Goal: Find specific page/section: Find specific page/section

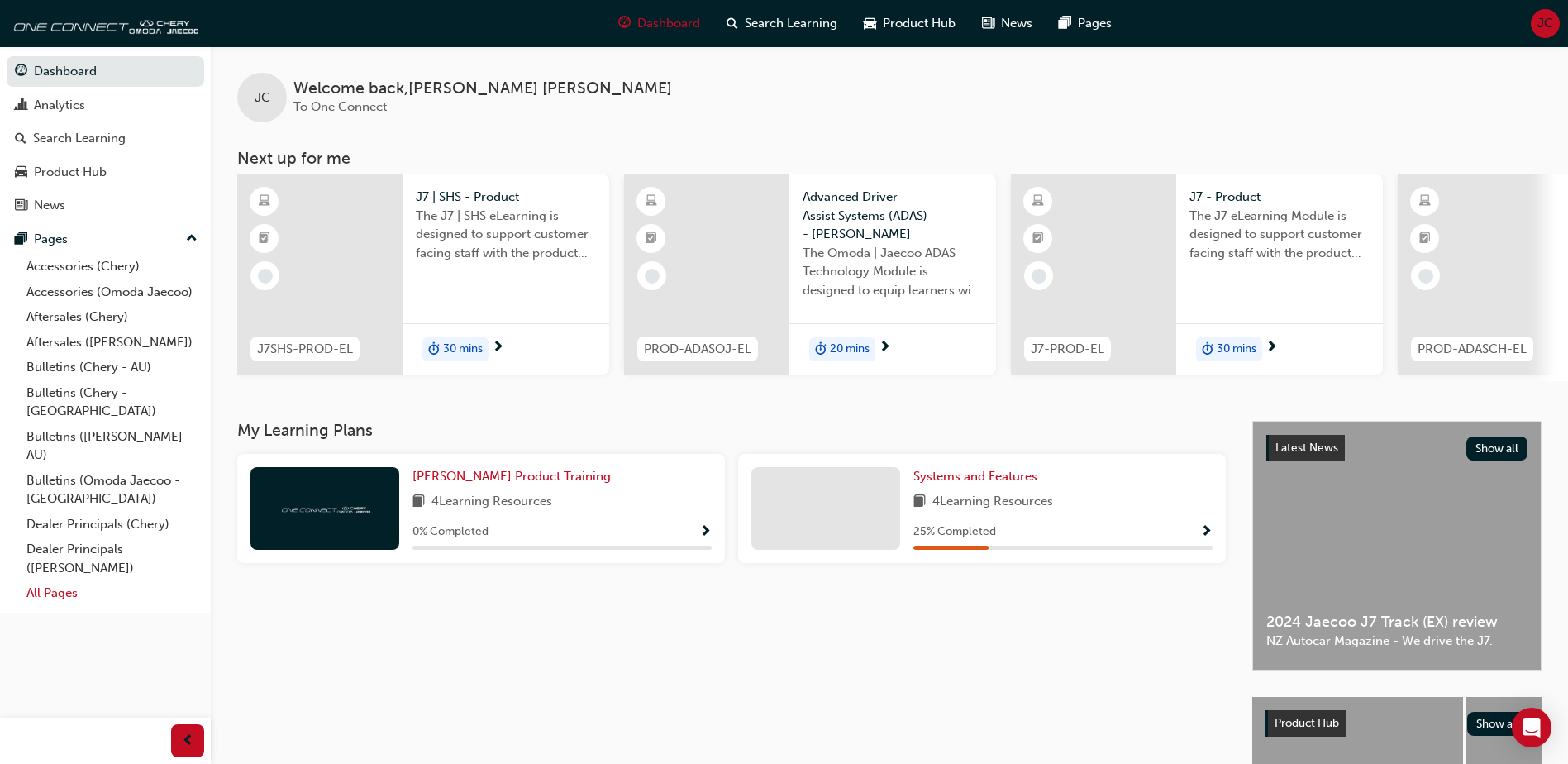
click at [50, 580] on link "All Pages" at bounding box center [112, 593] width 185 height 26
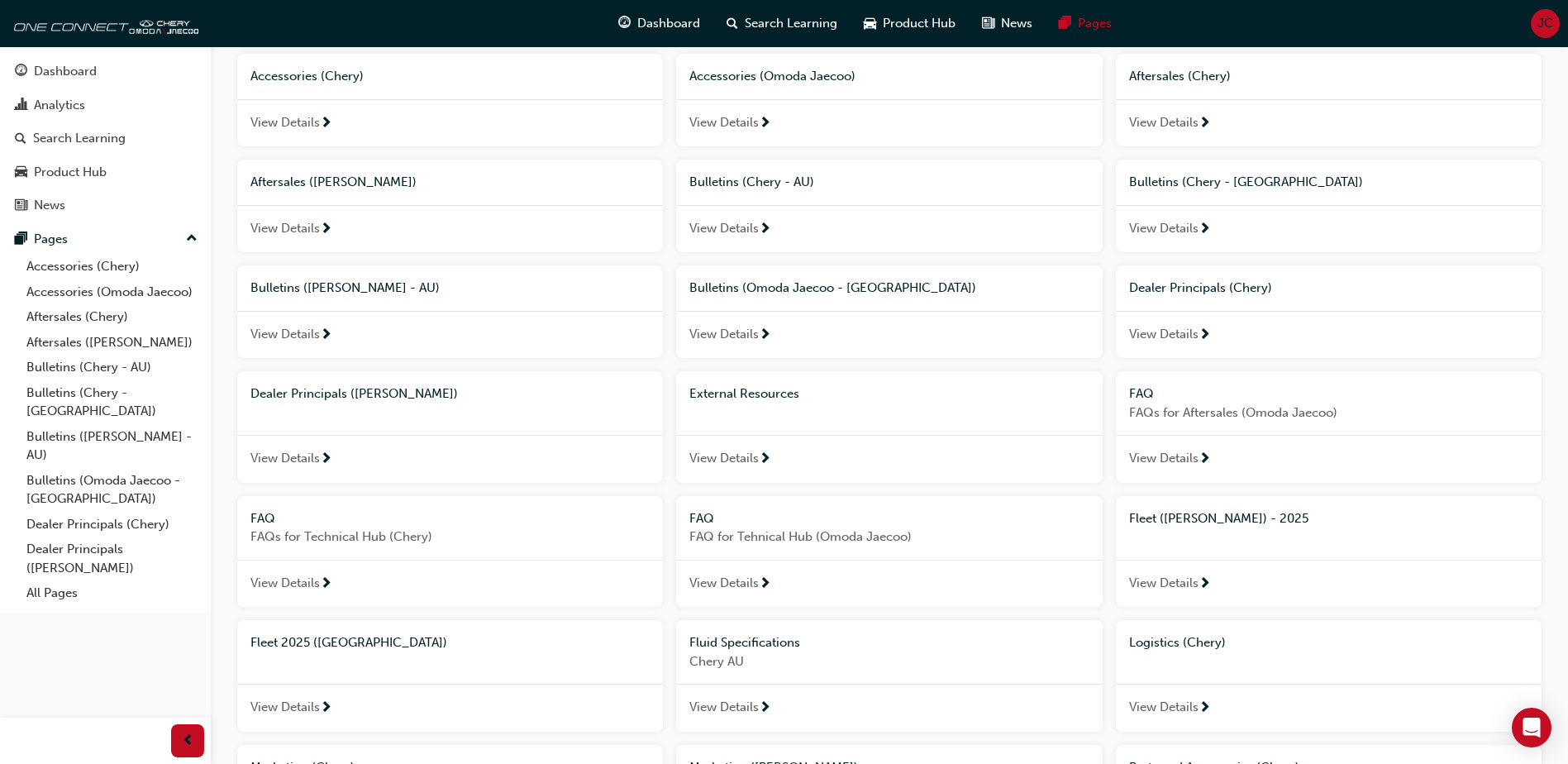
scroll to position [330, 0]
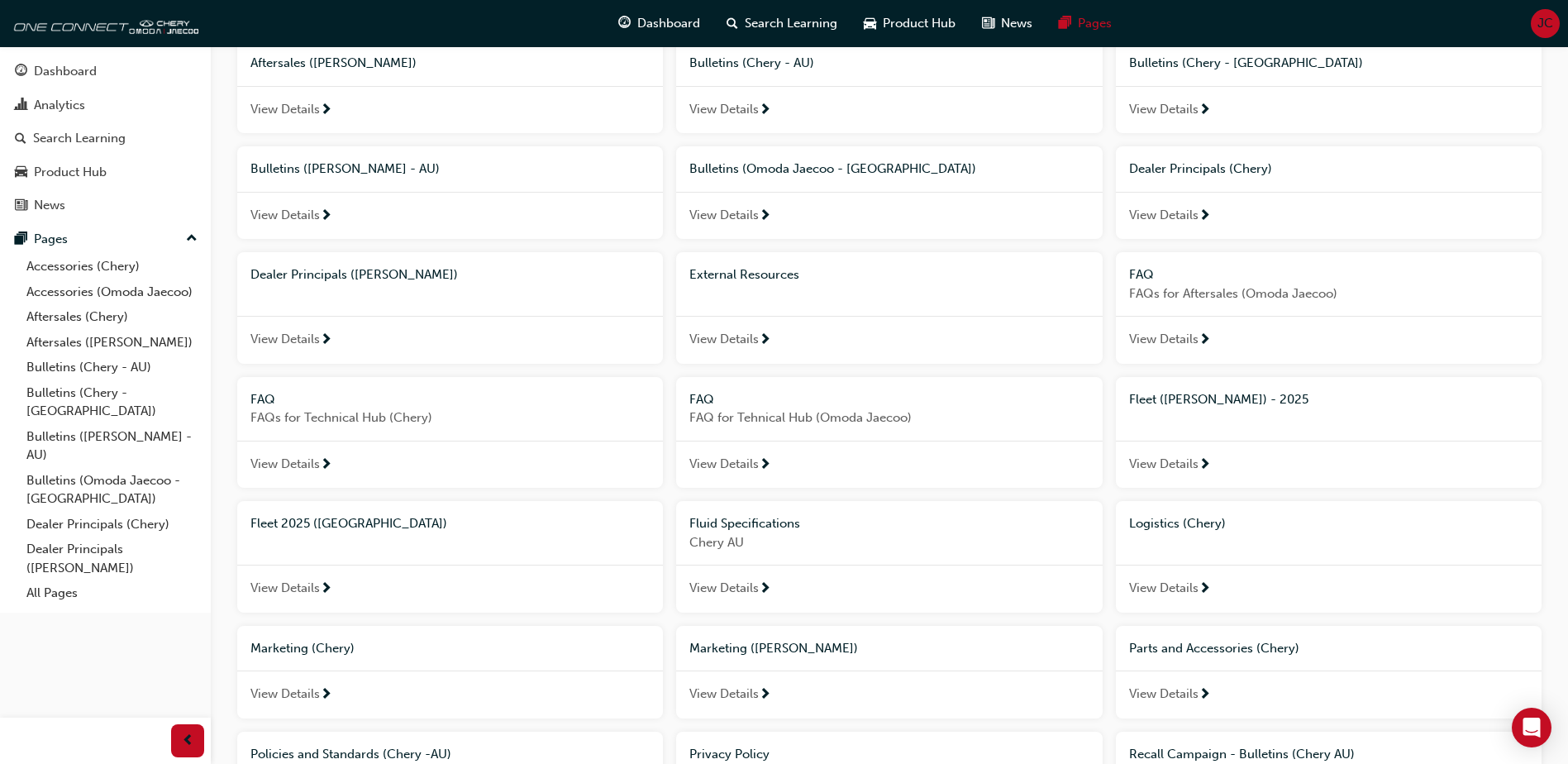
click at [1213, 392] on span "Fleet ([PERSON_NAME]) - 2025" at bounding box center [1218, 399] width 179 height 15
